Goal: Task Accomplishment & Management: Use online tool/utility

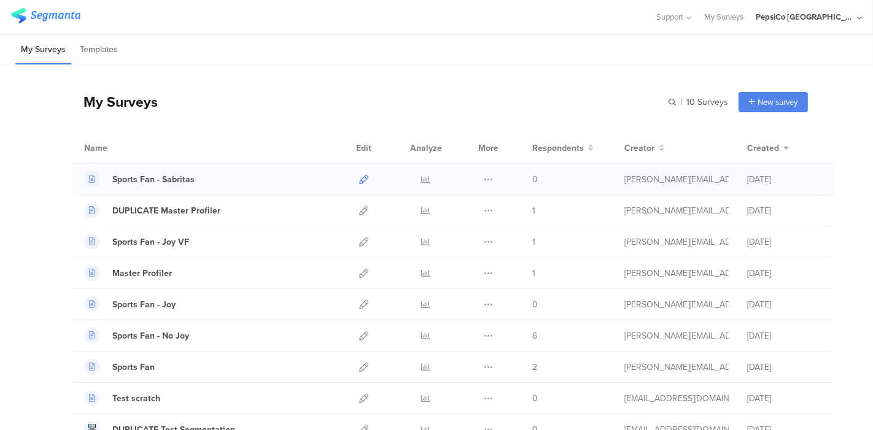
click at [359, 181] on icon at bounding box center [363, 179] width 9 height 9
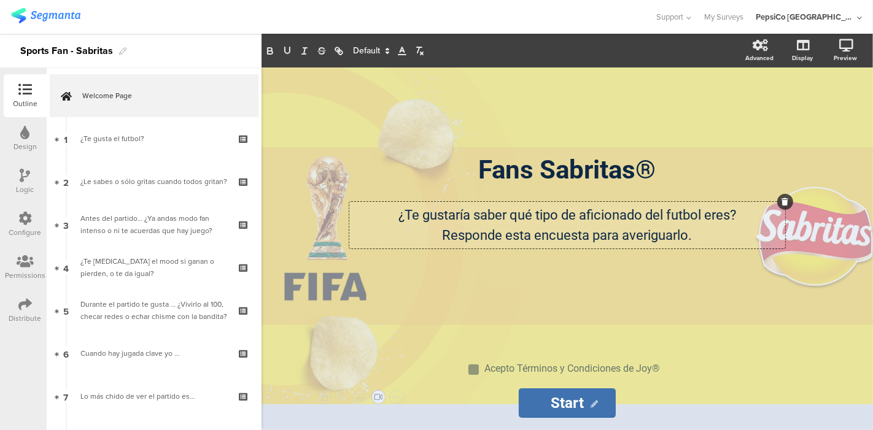
click at [680, 216] on div "¿Te gustaría saber qué tipo de aficionado del futbol eres? Responde esta encues…" at bounding box center [567, 225] width 436 height 47
click at [508, 290] on div "Fans Sabritas® Fans Sabritas® ¿Te gustaría saber qué tipo de aficionado del fút…" at bounding box center [567, 206] width 491 height 277
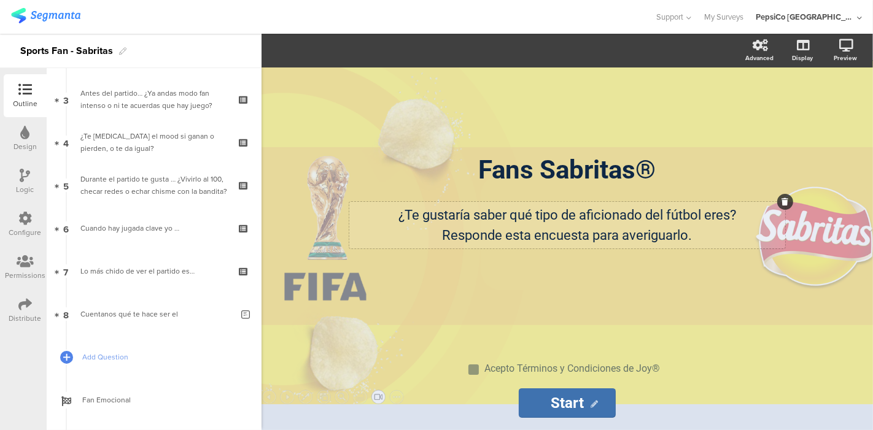
scroll to position [144, 0]
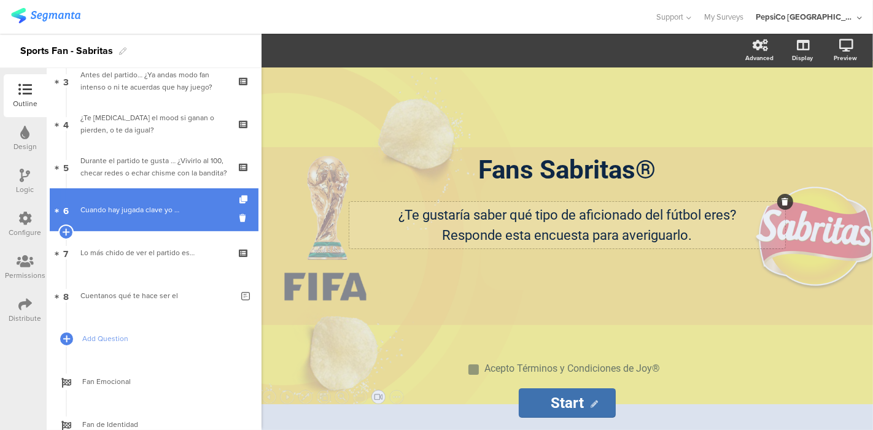
click at [125, 208] on div "Cuando hay jugada clave yo …" at bounding box center [153, 210] width 147 height 12
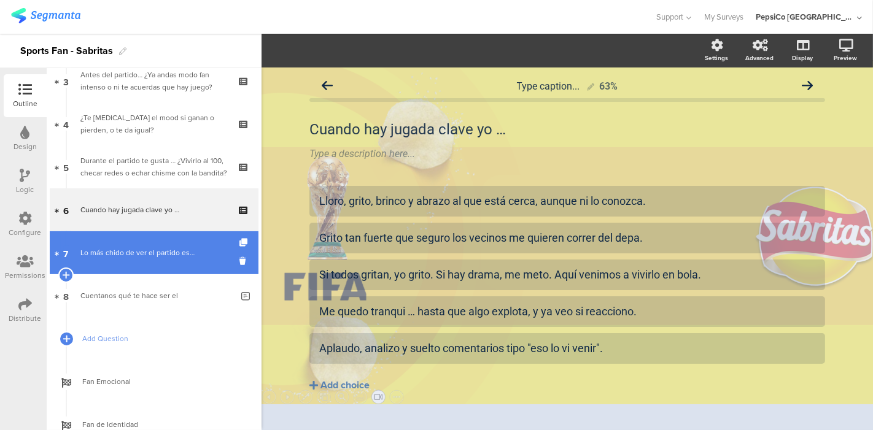
click at [132, 247] on div "Lo más chido de ver el partido es…" at bounding box center [153, 253] width 147 height 12
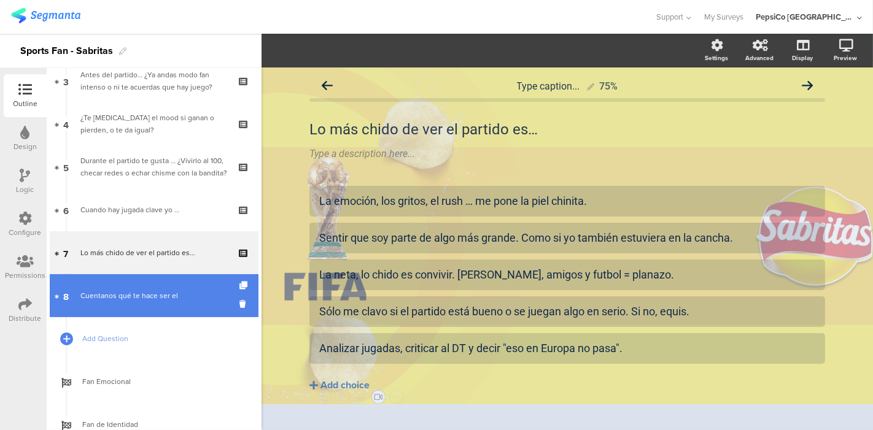
click at [123, 282] on link "8 Cuentanos qué te hace ser el" at bounding box center [154, 295] width 209 height 43
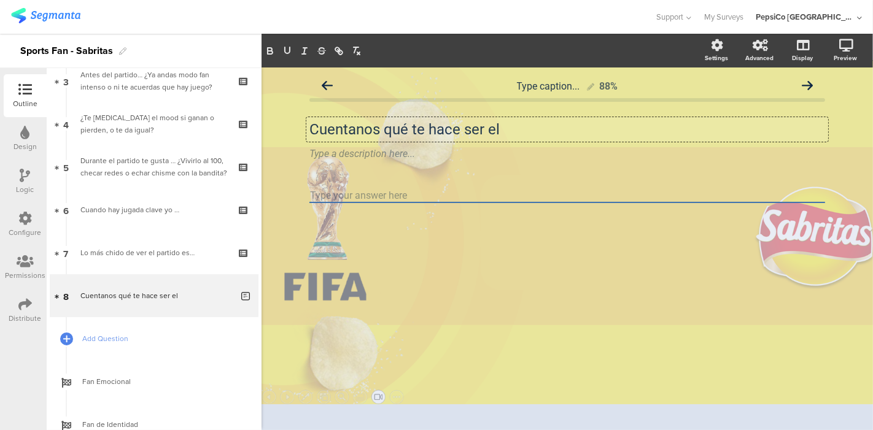
click at [508, 130] on div "Cuentanos qué te hace ser el Cuentanos qué te hace ser el Cuentanos qué te hace…" at bounding box center [567, 129] width 522 height 25
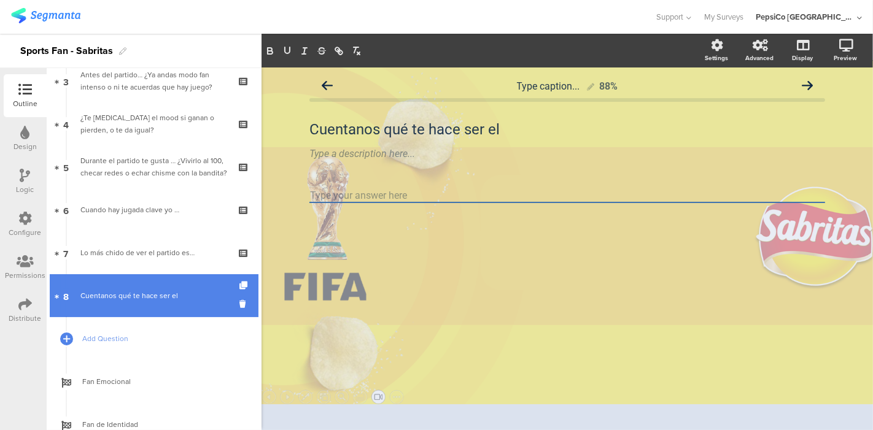
click at [140, 291] on div "Cuentanos qué te hace ser el" at bounding box center [156, 296] width 152 height 12
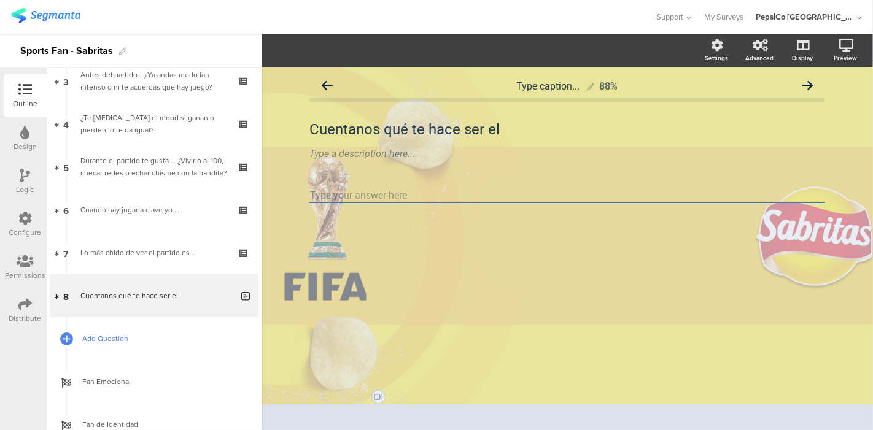
click at [123, 331] on link "Add Question" at bounding box center [154, 338] width 209 height 43
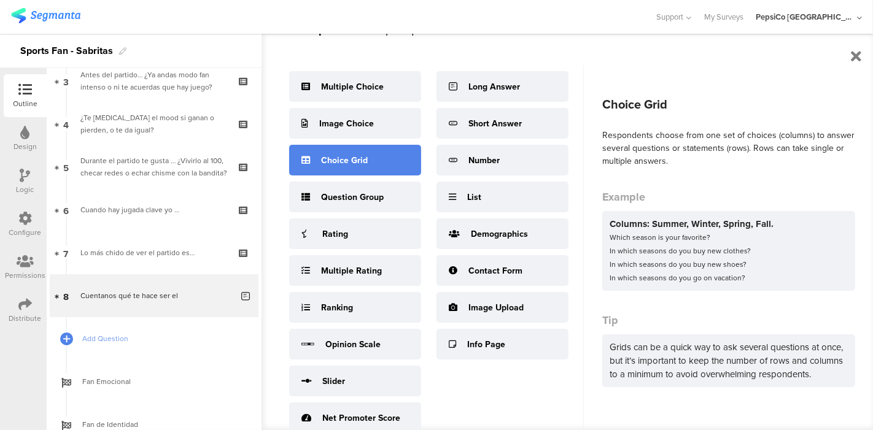
scroll to position [42, 0]
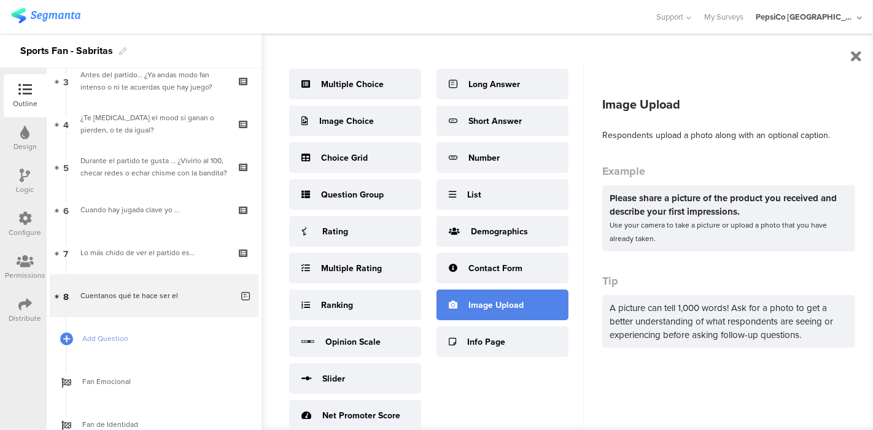
click at [480, 301] on div "Image Upload" at bounding box center [495, 305] width 55 height 13
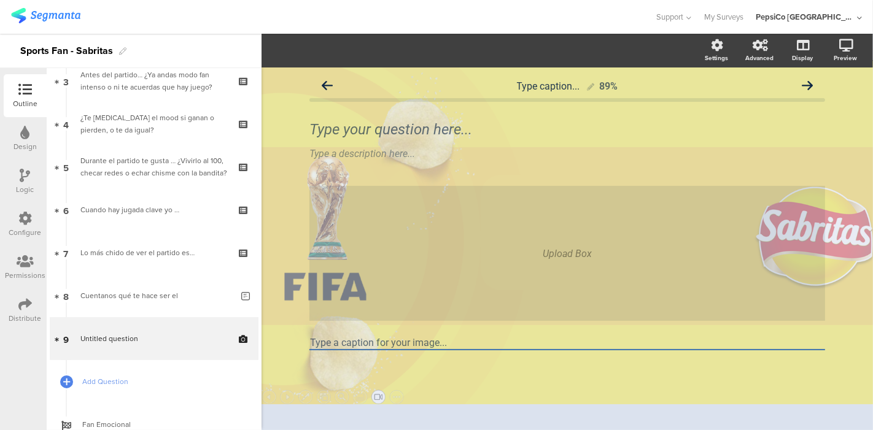
click at [380, 245] on div "Upload Box" at bounding box center [567, 253] width 516 height 135
click at [390, 341] on input "Type a caption for your image..." at bounding box center [567, 343] width 516 height 14
click at [522, 353] on div "Upload Box Type a caption for your image..." at bounding box center [567, 289] width 516 height 207
click at [355, 232] on div "Upload Box" at bounding box center [567, 253] width 516 height 135
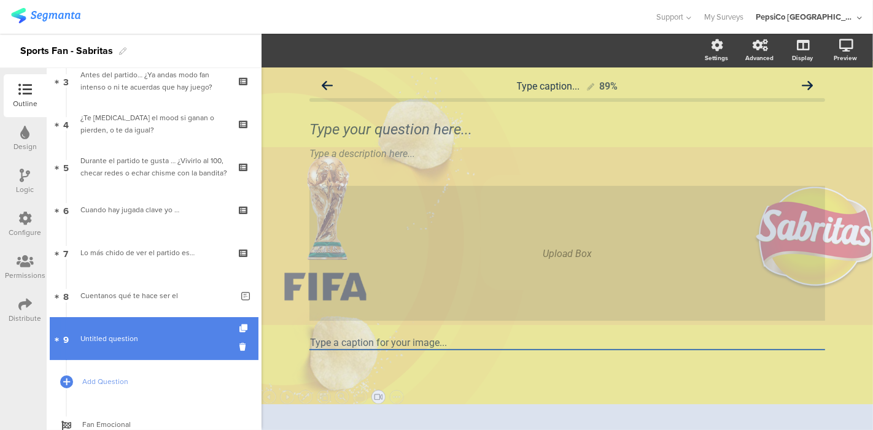
click at [116, 325] on link "9 Untitled question" at bounding box center [154, 338] width 209 height 43
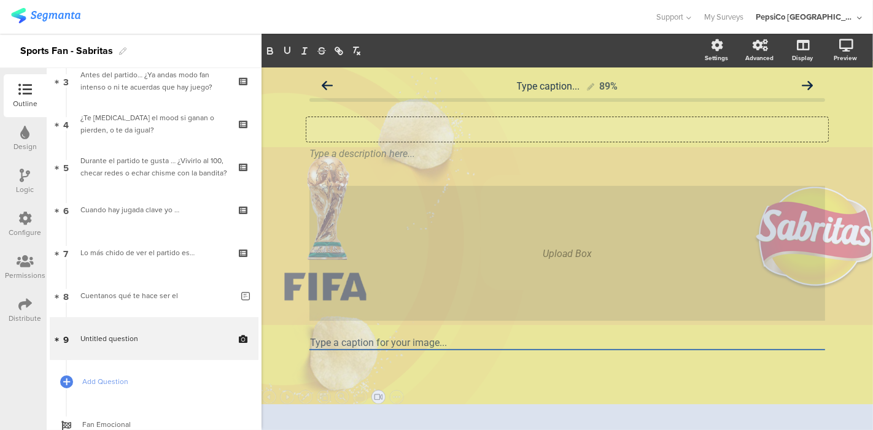
click at [412, 130] on div "Type your question here..." at bounding box center [567, 129] width 522 height 25
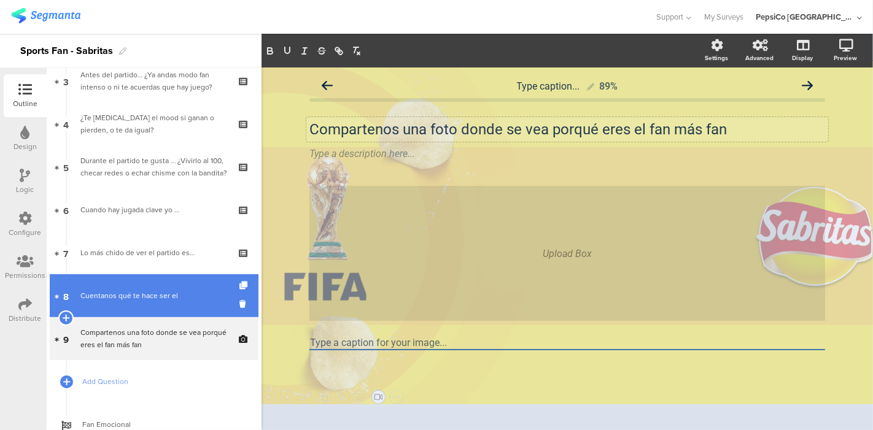
click at [147, 295] on div "Cuentanos qué te hace ser el" at bounding box center [156, 296] width 152 height 12
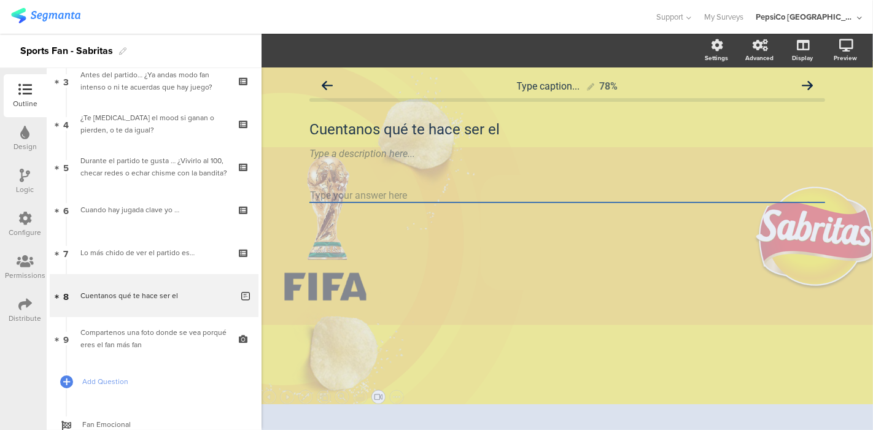
click at [356, 199] on textarea at bounding box center [567, 196] width 516 height 14
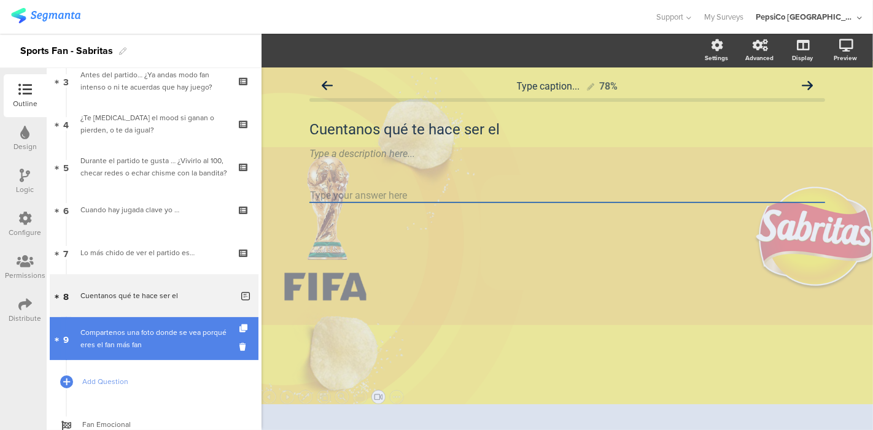
click at [104, 329] on div "Compartenos una foto donde se vea porqué eres el fan más fan" at bounding box center [153, 339] width 147 height 25
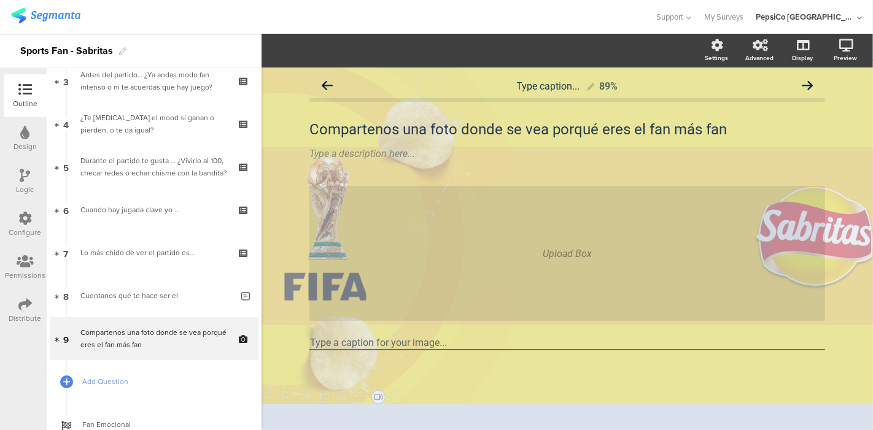
click at [451, 243] on div "Upload Box" at bounding box center [567, 253] width 516 height 135
click at [403, 346] on input "Type a caption for your image..." at bounding box center [567, 343] width 516 height 14
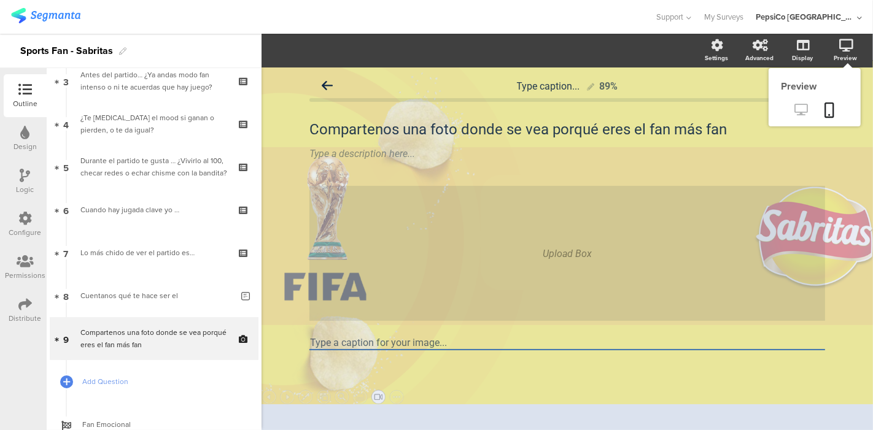
click at [796, 110] on icon at bounding box center [801, 110] width 13 height 12
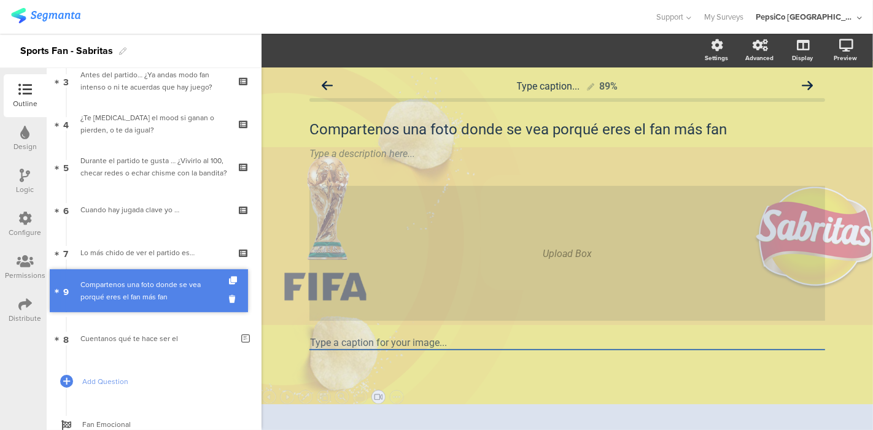
drag, startPoint x: 152, startPoint y: 335, endPoint x: 144, endPoint y: 287, distance: 48.0
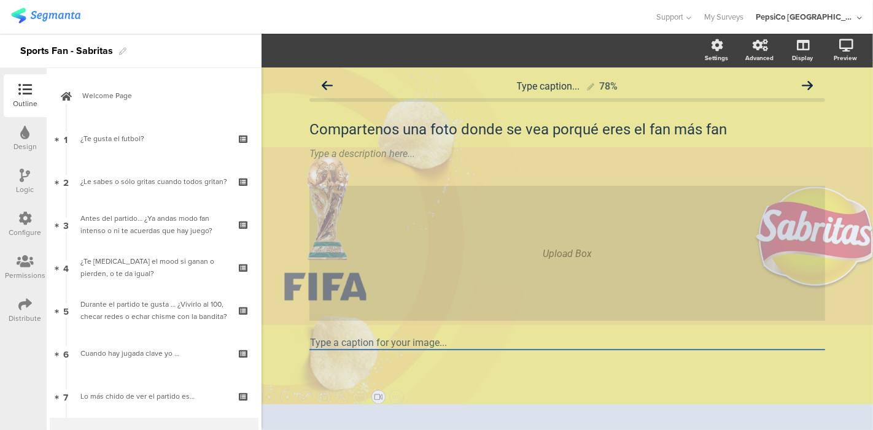
click at [17, 178] on div "Logic" at bounding box center [25, 181] width 43 height 43
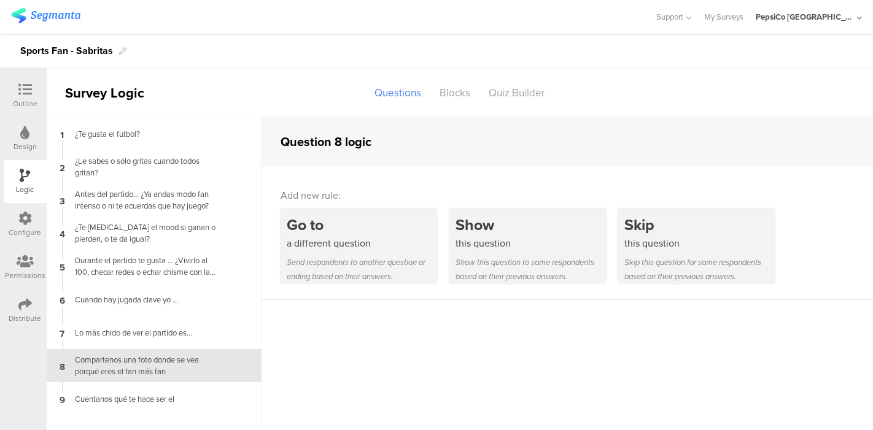
click at [26, 137] on icon at bounding box center [25, 133] width 9 height 14
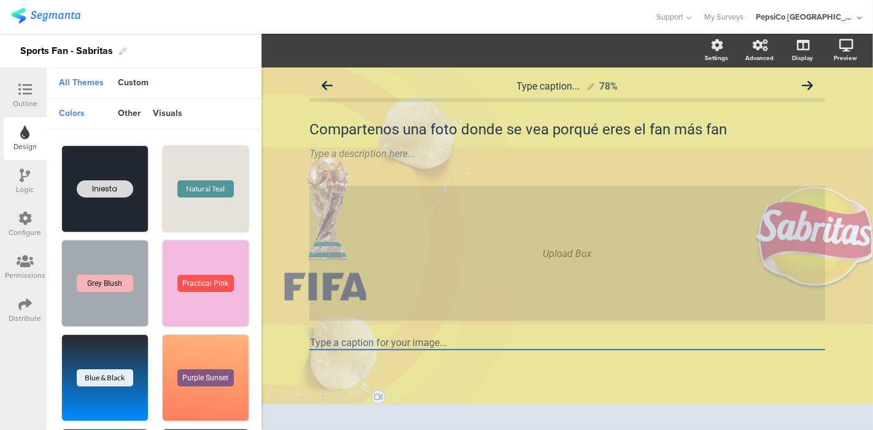
click at [21, 98] on div "Outline" at bounding box center [25, 103] width 25 height 11
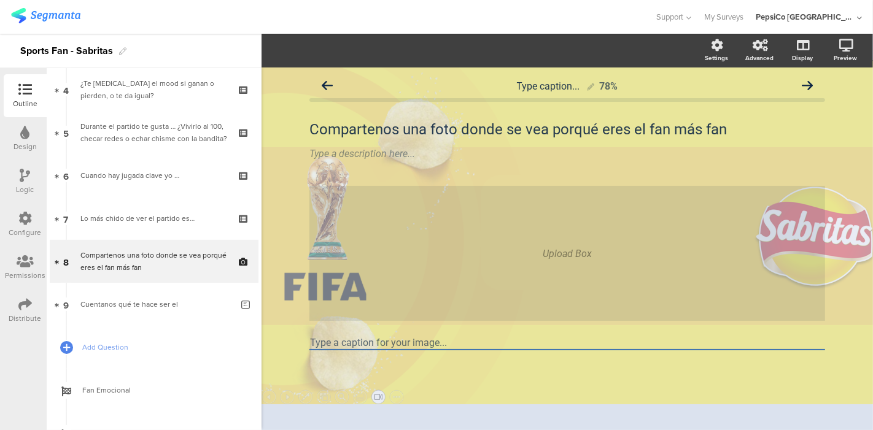
scroll to position [190, 0]
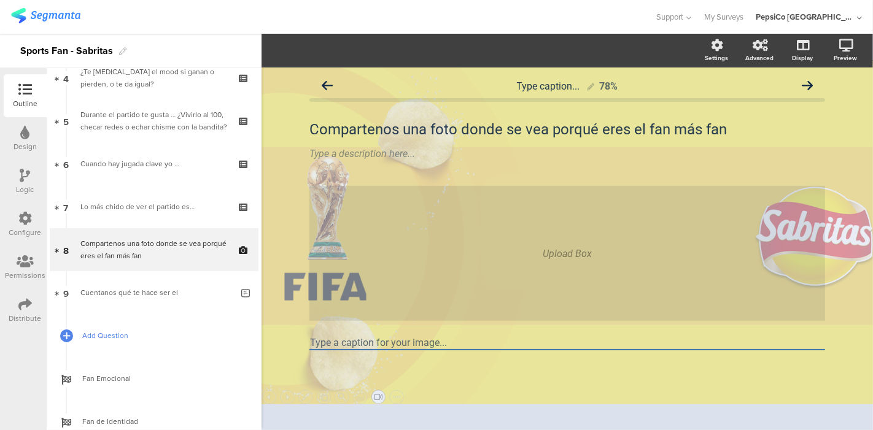
click at [118, 331] on span "Add Question" at bounding box center [160, 336] width 157 height 12
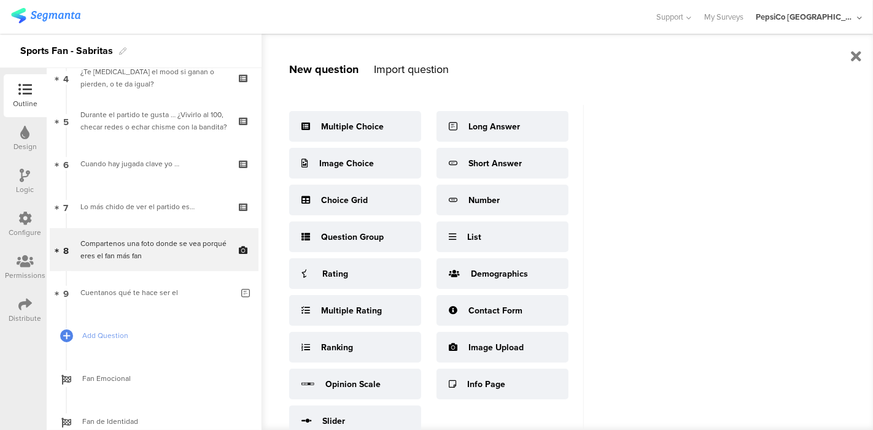
scroll to position [42, 0]
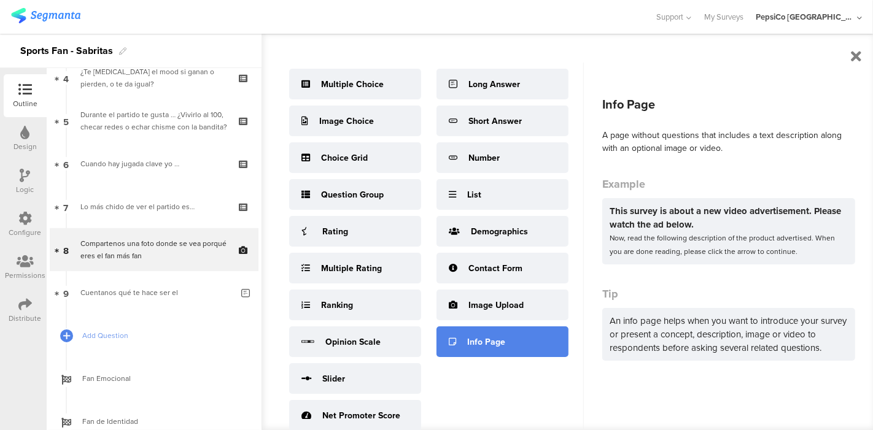
click at [478, 340] on div "Info Page" at bounding box center [486, 342] width 38 height 13
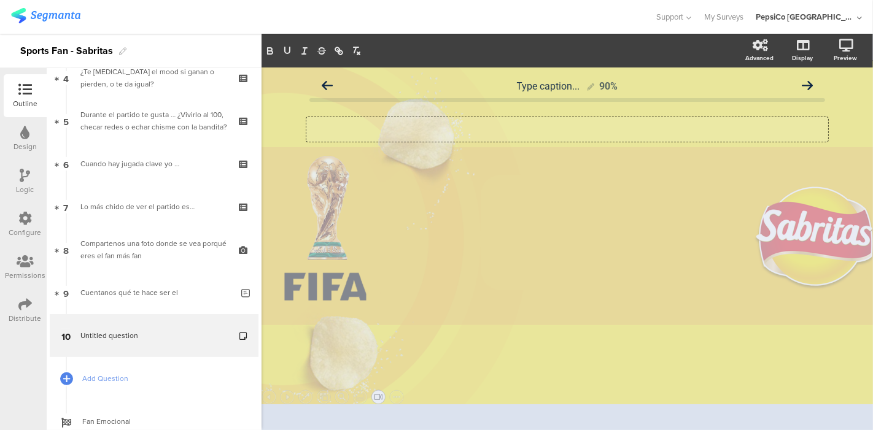
click at [411, 122] on div "Type a description here..." at bounding box center [567, 129] width 522 height 25
click at [524, 221] on div "Type caption... 90% Tipo de Fan Tipo de Fan" at bounding box center [566, 249] width 611 height 363
click at [98, 374] on span "Add Question" at bounding box center [160, 379] width 157 height 12
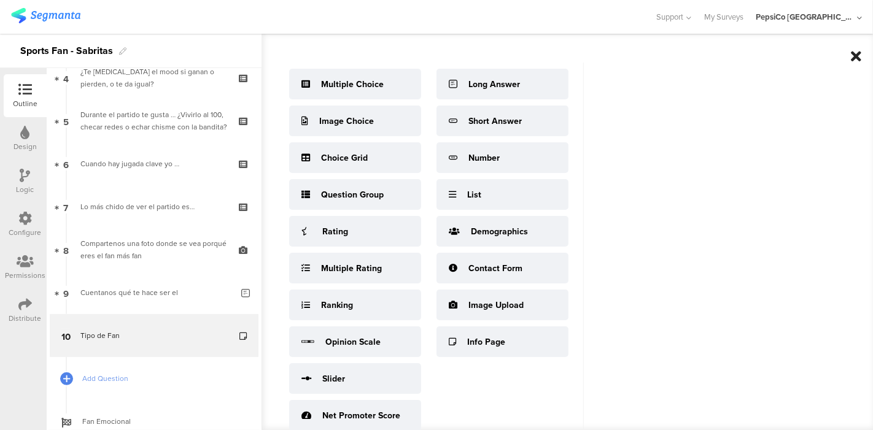
click at [851, 57] on icon at bounding box center [856, 56] width 10 height 15
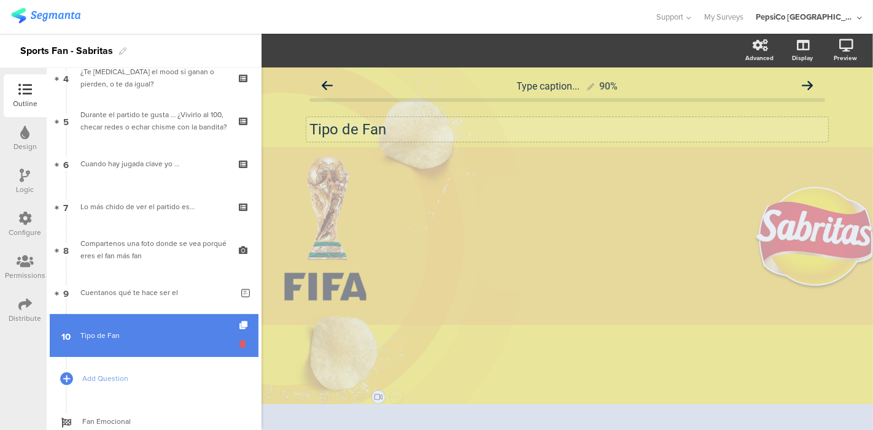
click at [239, 339] on icon at bounding box center [244, 344] width 10 height 12
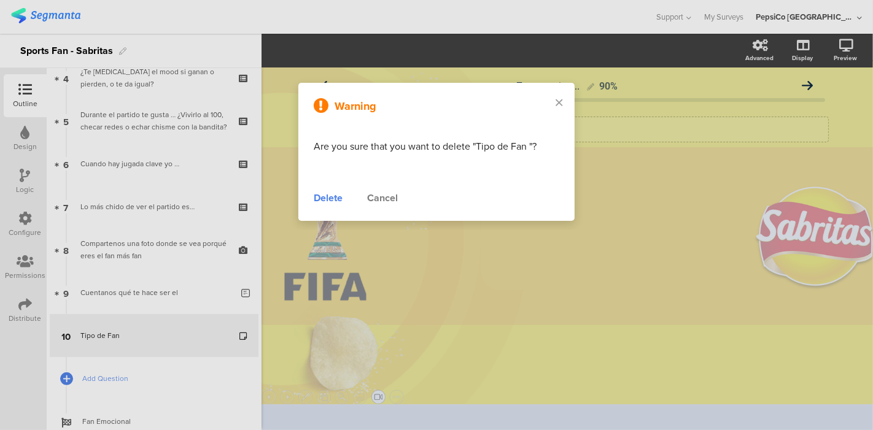
click at [331, 198] on div "Delete" at bounding box center [328, 198] width 29 height 15
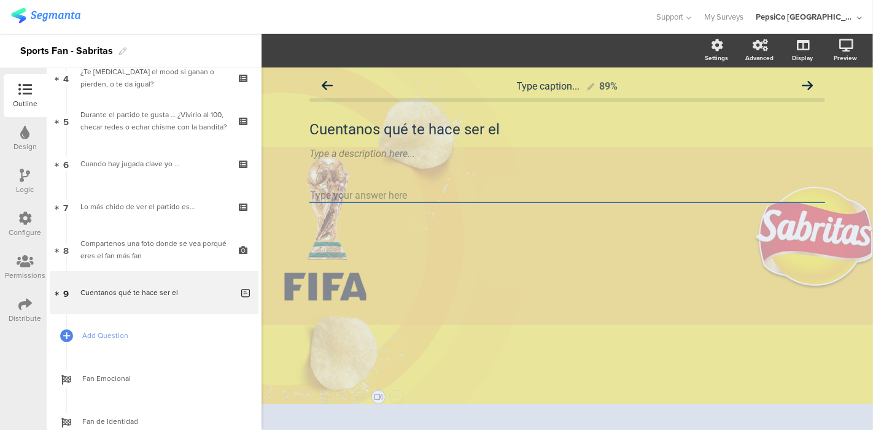
click at [26, 299] on icon at bounding box center [25, 305] width 14 height 14
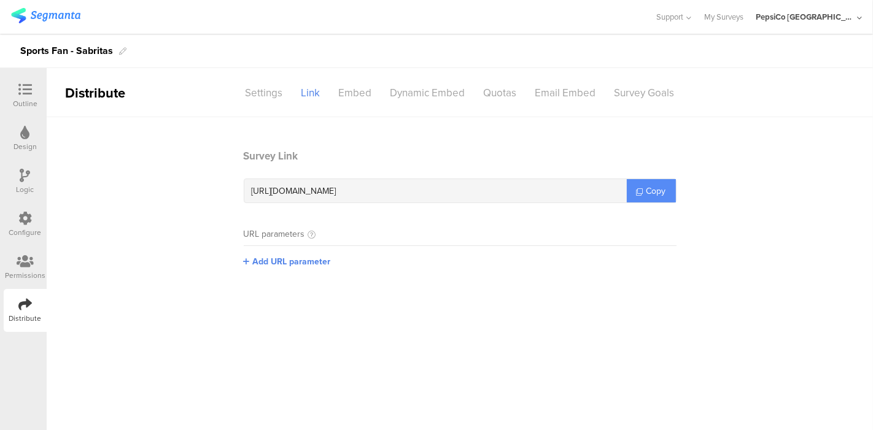
click at [662, 182] on link "Copy" at bounding box center [651, 190] width 49 height 23
click at [31, 102] on div "Outline" at bounding box center [25, 103] width 25 height 11
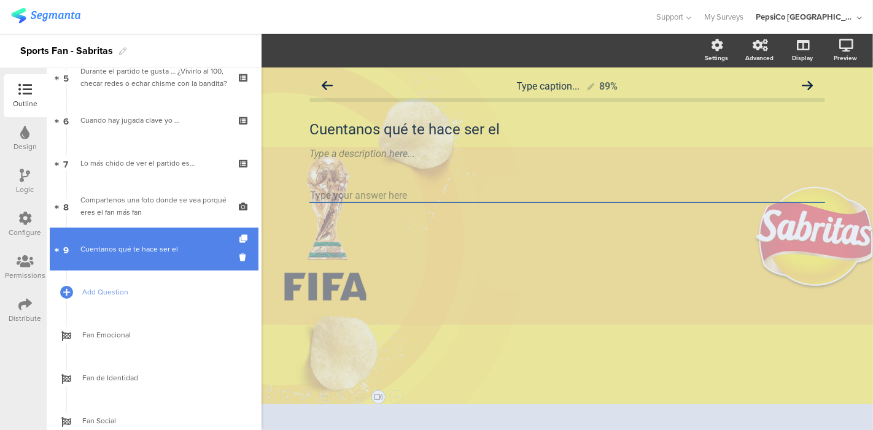
scroll to position [358, 0]
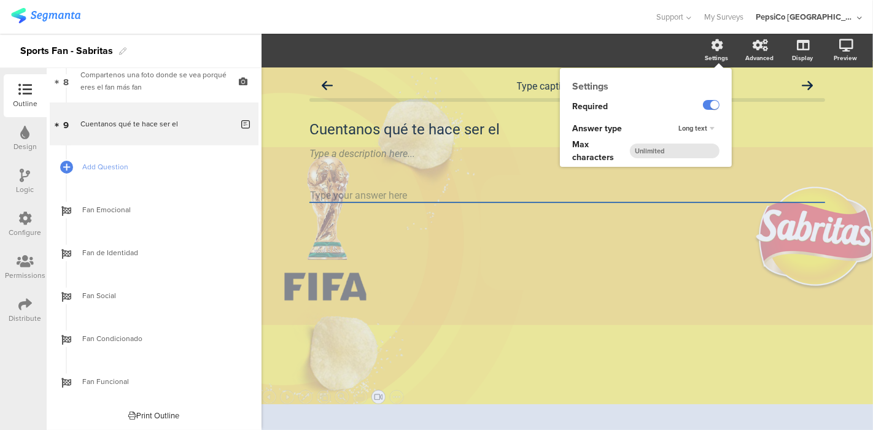
click at [715, 52] on div "Settings" at bounding box center [722, 51] width 43 height 31
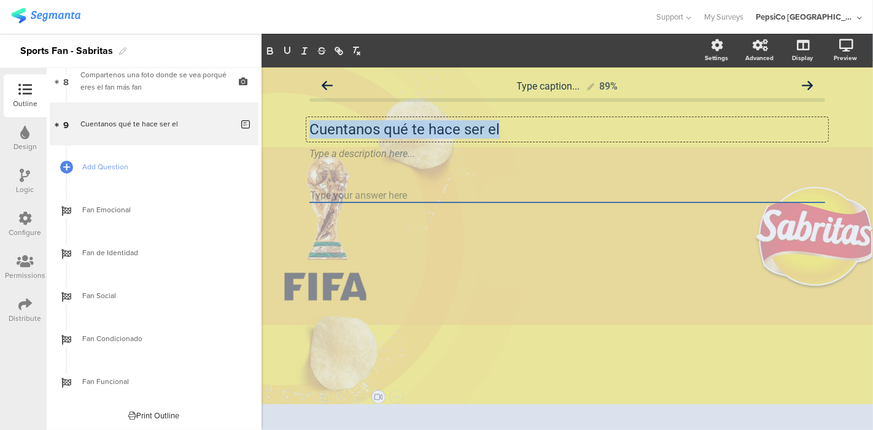
drag, startPoint x: 509, startPoint y: 130, endPoint x: 284, endPoint y: 139, distance: 225.5
click at [284, 139] on div "Type caption... 89% Cuentanos qué te hace ser el Cuentanos qué te hace ser el C…" at bounding box center [566, 249] width 611 height 363
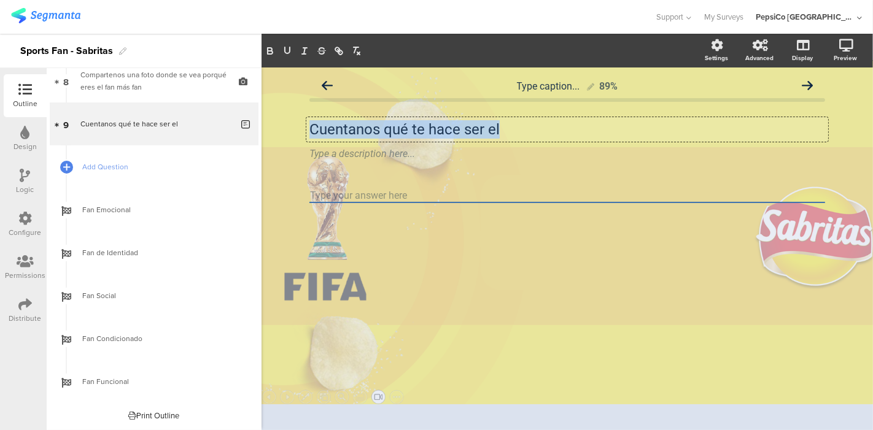
click at [519, 126] on p "Cuentanos qué te hace ser el" at bounding box center [567, 129] width 516 height 18
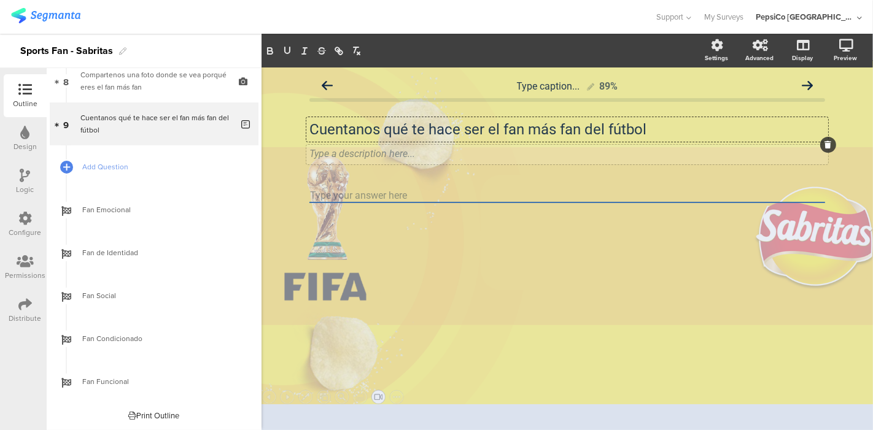
click at [382, 149] on div "Type a description here..." at bounding box center [567, 155] width 522 height 20
drag, startPoint x: 336, startPoint y: 153, endPoint x: 308, endPoint y: 174, distance: 34.6
click at [308, 174] on div "Type caption... 89% Cuentanos qué te hace ser el fan más fan del fútbol Cuentan…" at bounding box center [567, 160] width 540 height 185
click at [440, 156] on div "Cuentanos tu historia Cuentanos tu historia" at bounding box center [567, 155] width 522 height 20
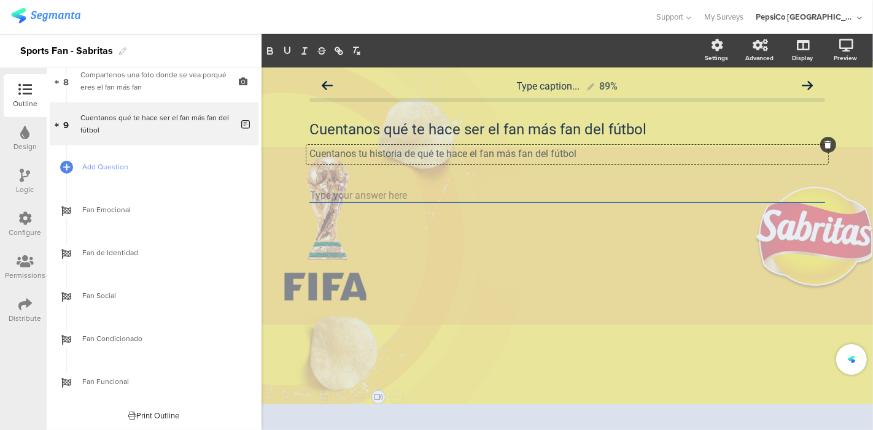
drag, startPoint x: 584, startPoint y: 153, endPoint x: 258, endPoint y: 153, distance: 325.9
click at [258, 153] on div "Outline Design Logic Configure Permissions Distribute New question Import quest…" at bounding box center [436, 232] width 873 height 397
copy p "Cuentanos tu historia de qué te hace el fan más fan del fútbol"
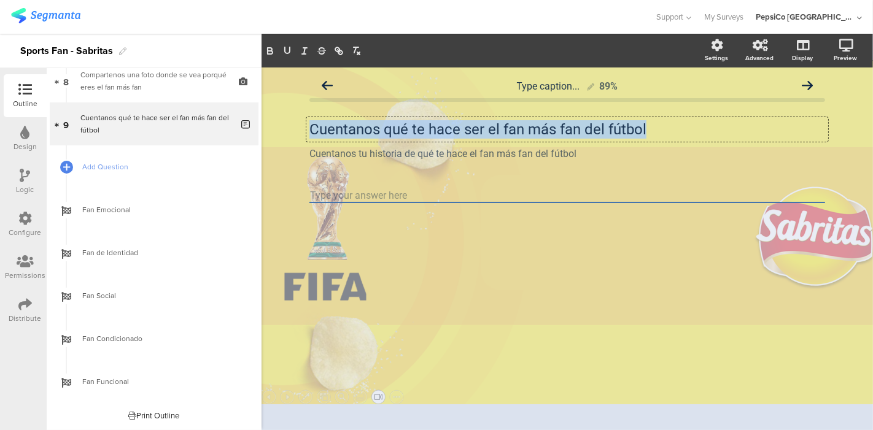
drag, startPoint x: 652, startPoint y: 129, endPoint x: 288, endPoint y: 104, distance: 364.8
click at [288, 104] on div "Type caption... 89% Cuentanos qué te hace ser el fan más fan del fútbol Cuentan…" at bounding box center [566, 249] width 611 height 363
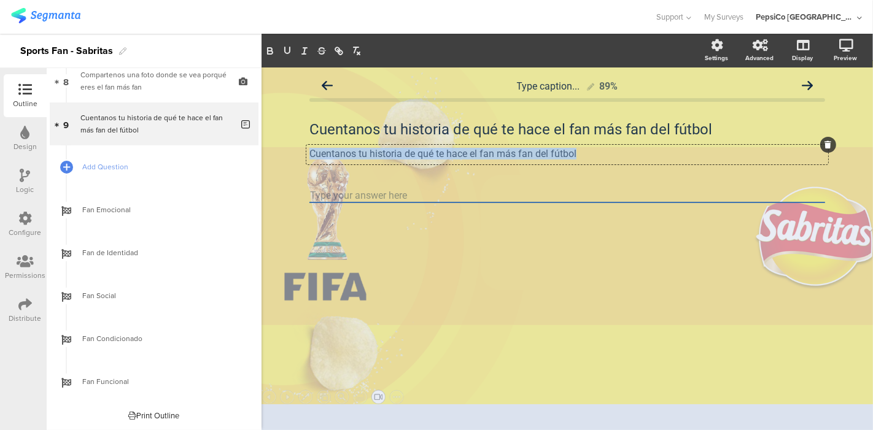
drag, startPoint x: 581, startPoint y: 154, endPoint x: 287, endPoint y: 187, distance: 295.9
click at [287, 187] on div "Type caption... 89% Cuentanos tu historia de qué te hace el fan más fan del fút…" at bounding box center [566, 249] width 611 height 363
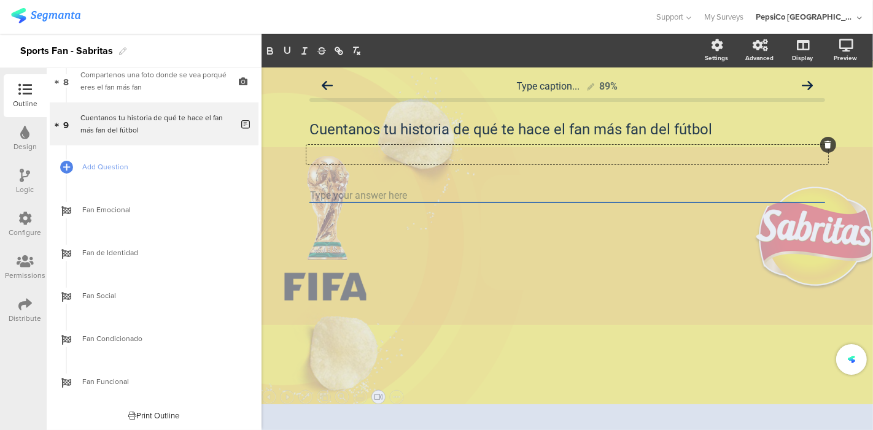
click at [337, 322] on div "Type caption... 89% Cuentanos tu historia de qué te hace el fan más fan del fút…" at bounding box center [566, 249] width 611 height 363
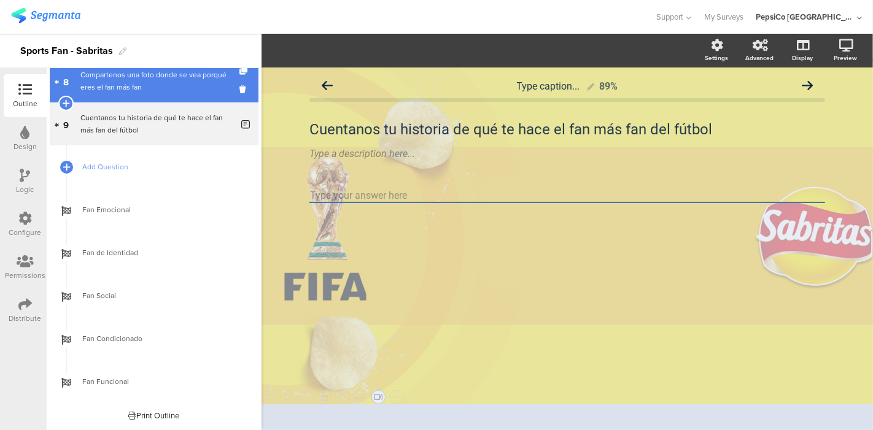
click at [142, 87] on div "Compartenos una foto donde se vea porqué eres el fan más fan" at bounding box center [153, 81] width 147 height 25
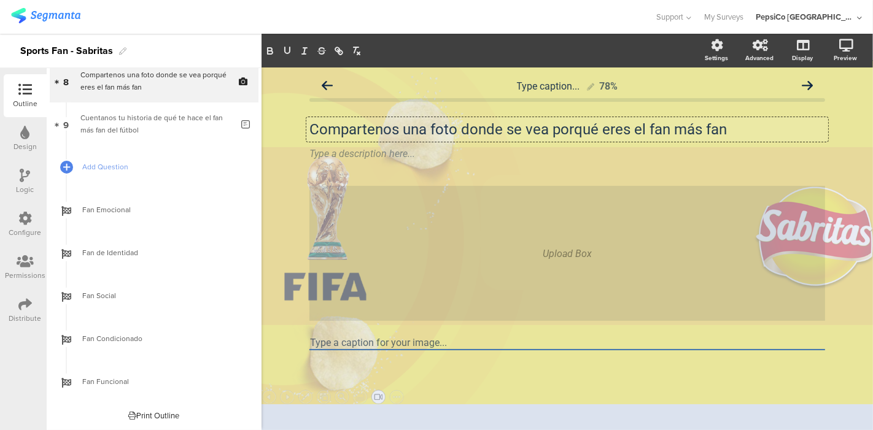
click at [735, 132] on div "Compartenos una foto donde se vea porqué eres el fan más fan Compartenos una fo…" at bounding box center [567, 129] width 522 height 25
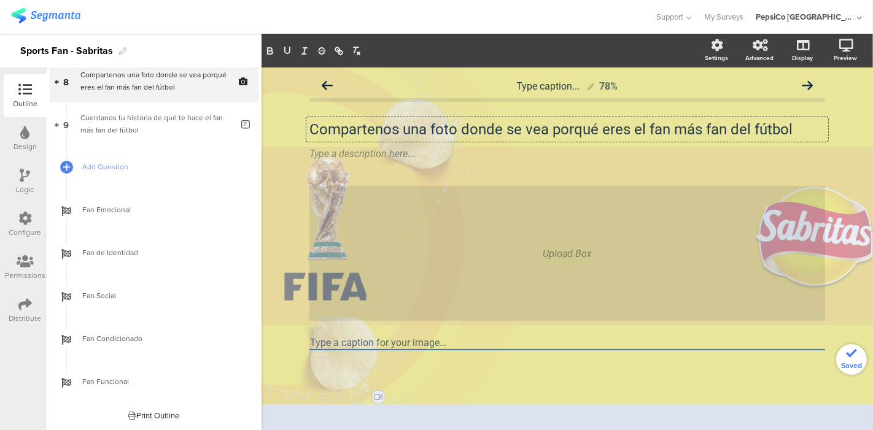
click at [295, 189] on div "Type caption... 78% Compartenos una foto donde se vea porqué eres el fan más fa…" at bounding box center [566, 249] width 611 height 363
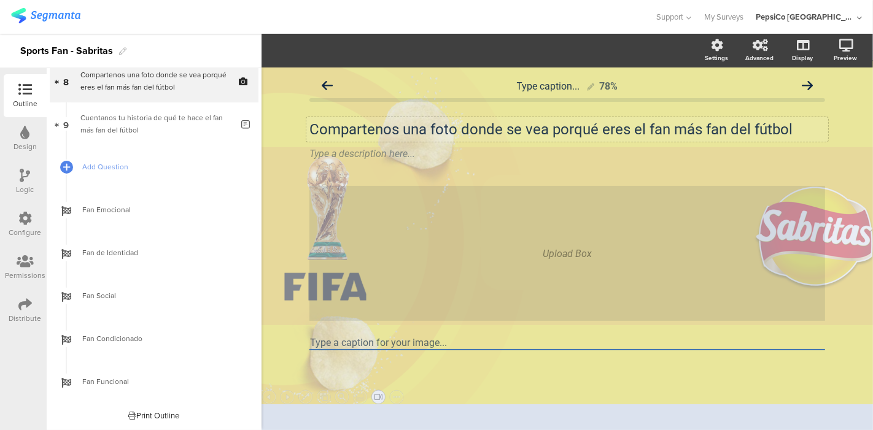
click at [355, 131] on div "Compartenos una foto donde se vea porqué eres el fan más fan del fútbol Compart…" at bounding box center [567, 129] width 522 height 25
click at [384, 183] on div "Type caption... 78% Compártenos una foto donde se vea porqué eres el fan más fa…" at bounding box center [567, 234] width 516 height 320
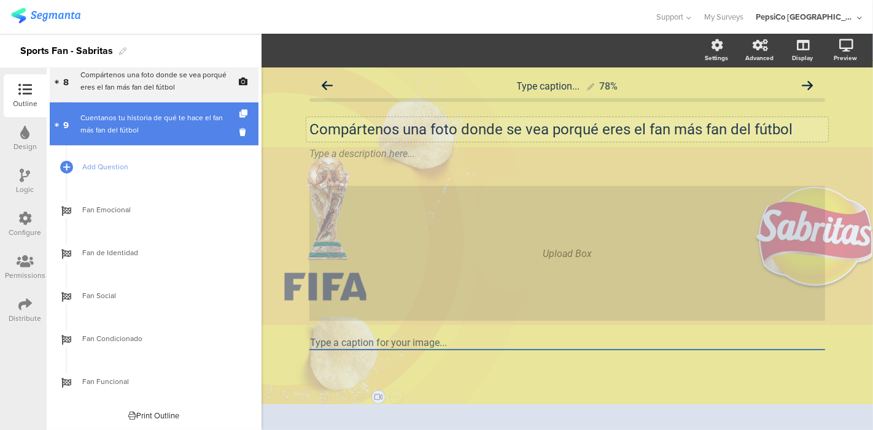
click at [119, 115] on div "Cuentanos tu historia de qué te hace el fan más fan del fútbol" at bounding box center [156, 124] width 152 height 25
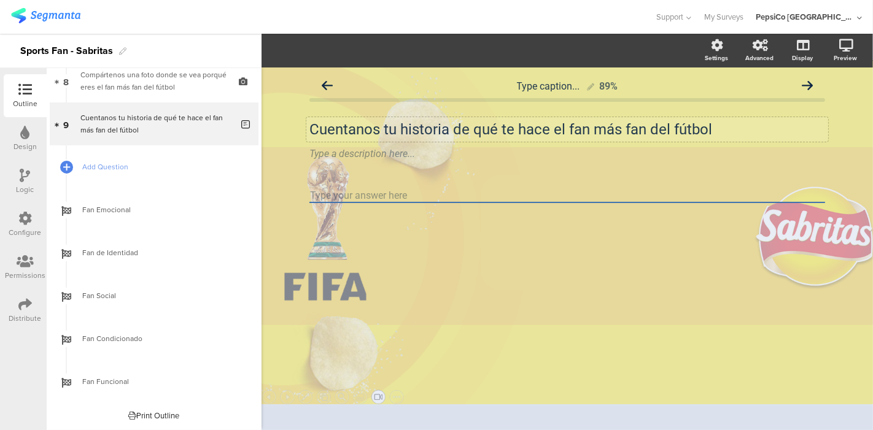
click at [336, 125] on div "Cuentanos tu historia de qué te hace el fan más fan del fútbol Cuentanos tu his…" at bounding box center [567, 129] width 522 height 25
click at [292, 169] on div "Type caption... 89% Cuéntanos tu historia de qué te hace el fan más fan del fút…" at bounding box center [566, 249] width 611 height 363
click at [376, 128] on div "Cuéntanos tu historia de qué te hace el fan más fan del fútbol Cuéntanos tu his…" at bounding box center [567, 129] width 522 height 25
drag, startPoint x: 349, startPoint y: 130, endPoint x: 333, endPoint y: 136, distance: 16.9
click at [333, 136] on p "Cuéntanos tu historia de qué te hace el fan más fan del fútbol" at bounding box center [567, 129] width 516 height 18
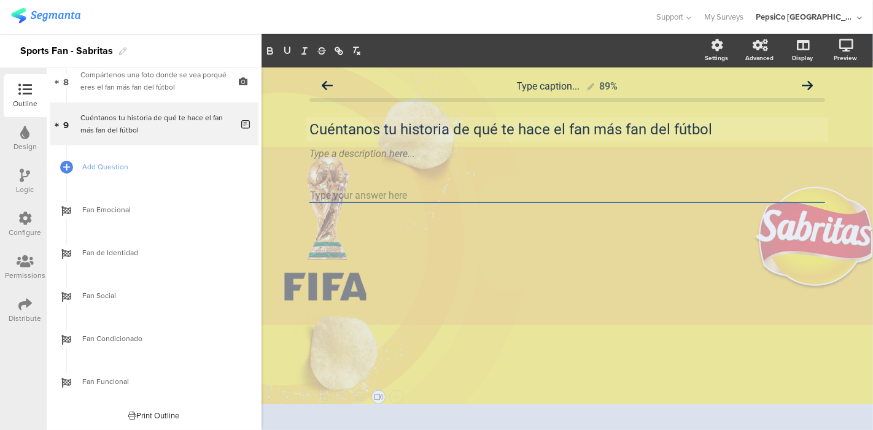
click at [277, 184] on div "Type caption... 89% Cuéntanos tu historia de qué te hace el fan más fan del fút…" at bounding box center [566, 249] width 611 height 363
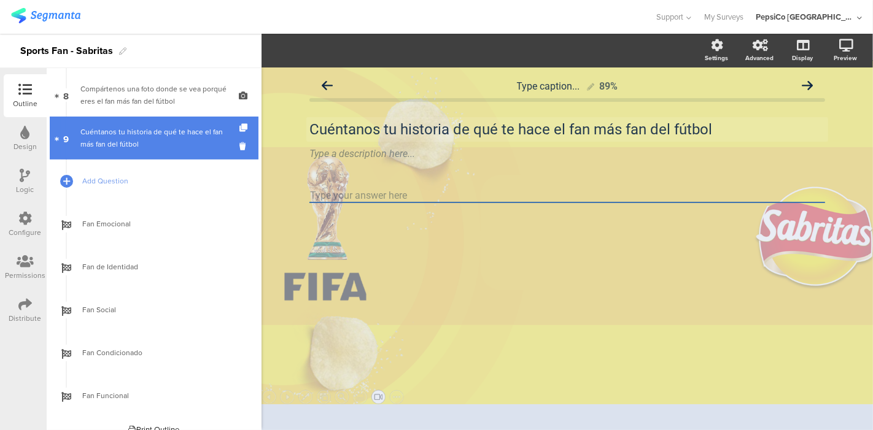
scroll to position [303, 0]
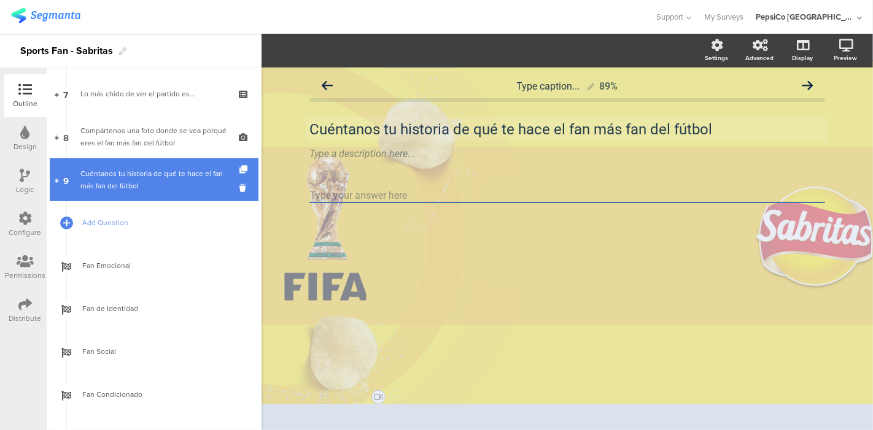
click at [131, 178] on div "Cuéntanos tu historia de qué te hace el fan más fan del fútbol" at bounding box center [156, 180] width 152 height 25
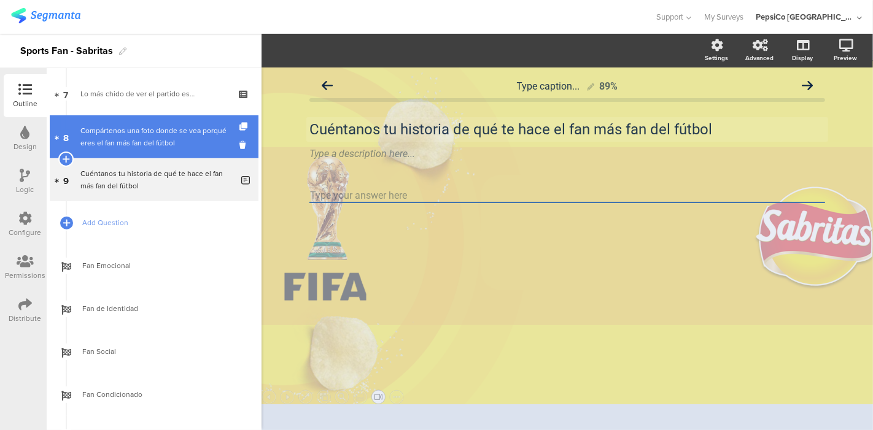
click at [142, 125] on div "Compártenos una foto donde se vea porqué eres el fan más fan del fútbol" at bounding box center [153, 137] width 147 height 25
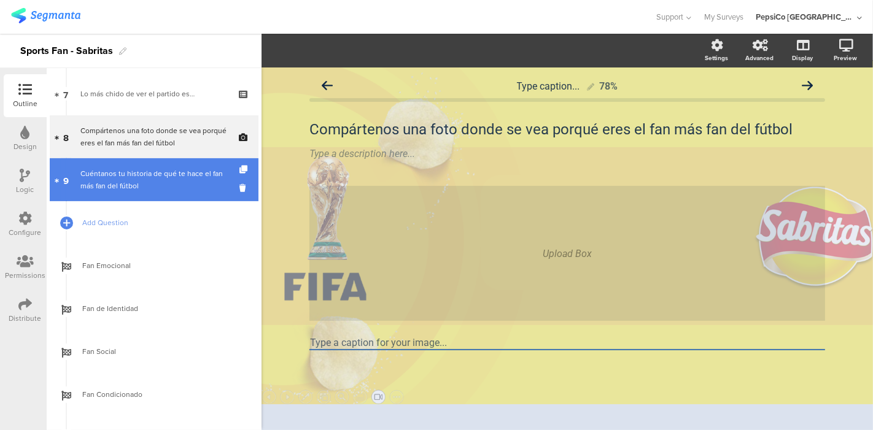
click at [154, 168] on div "Cuéntanos tu historia de qué te hace el fan más fan del fútbol" at bounding box center [156, 180] width 152 height 25
